Goal: Communication & Community: Answer question/provide support

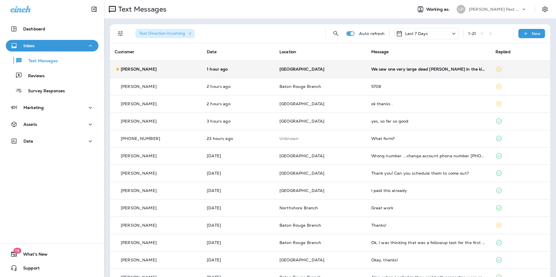
click at [347, 70] on p "[GEOGRAPHIC_DATA]" at bounding box center [320, 69] width 82 height 5
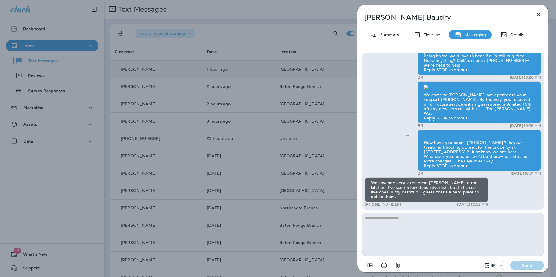
scroll to position [0, 0]
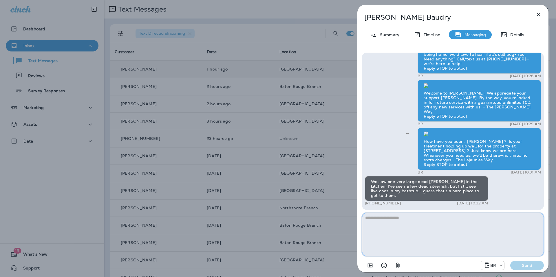
click at [381, 217] on textarea at bounding box center [453, 234] width 182 height 43
type textarea "**********"
click at [533, 266] on p "Send" at bounding box center [526, 265] width 24 height 5
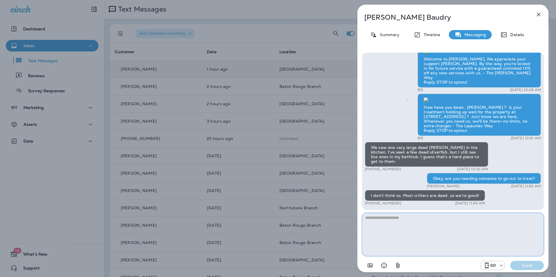
click at [555, 277] on div "Karen Baudry Summary Timeline Messaging Details Welcome to LaJaunie's, We appre…" at bounding box center [453, 138] width 206 height 277
type textarea "**********"
click at [525, 269] on button "Send" at bounding box center [527, 265] width 34 height 9
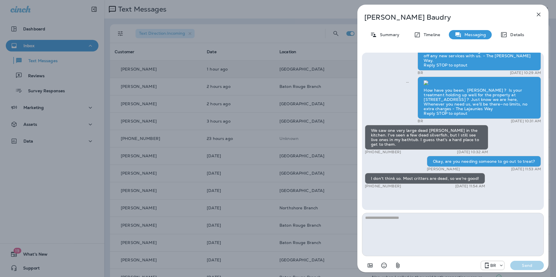
scroll to position [-17, 0]
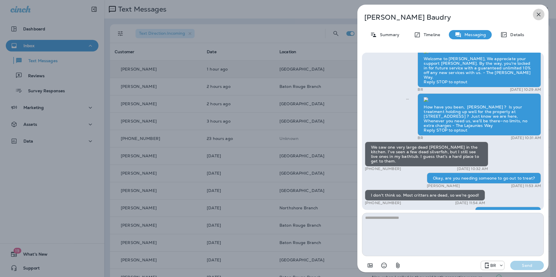
click at [537, 16] on icon "button" at bounding box center [538, 14] width 7 height 7
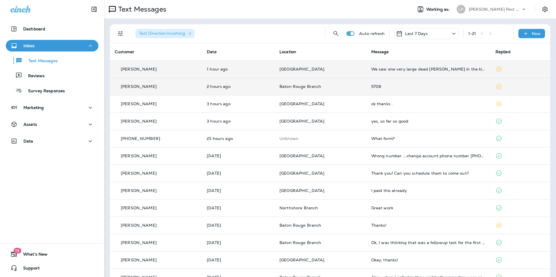
click at [307, 94] on td "Baton Rouge Branch" at bounding box center [321, 86] width 92 height 17
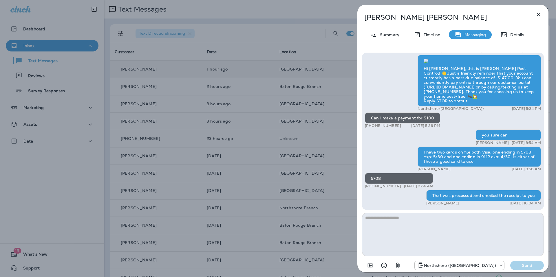
click at [540, 17] on icon "button" at bounding box center [538, 14] width 7 height 7
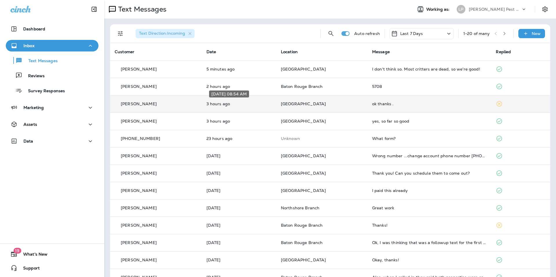
click at [268, 106] on p "3 hours ago" at bounding box center [238, 104] width 65 height 5
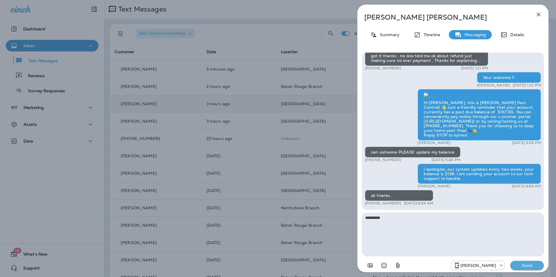
type textarea "**********"
click at [530, 269] on button "Send" at bounding box center [527, 265] width 34 height 9
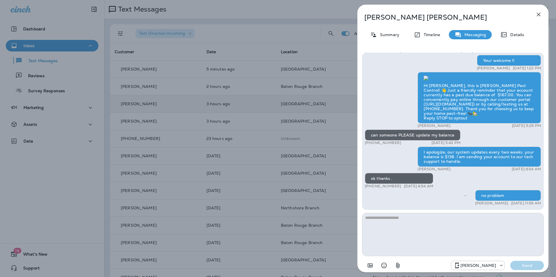
click at [537, 10] on button "button" at bounding box center [538, 15] width 12 height 12
